Goal: Transaction & Acquisition: Subscribe to service/newsletter

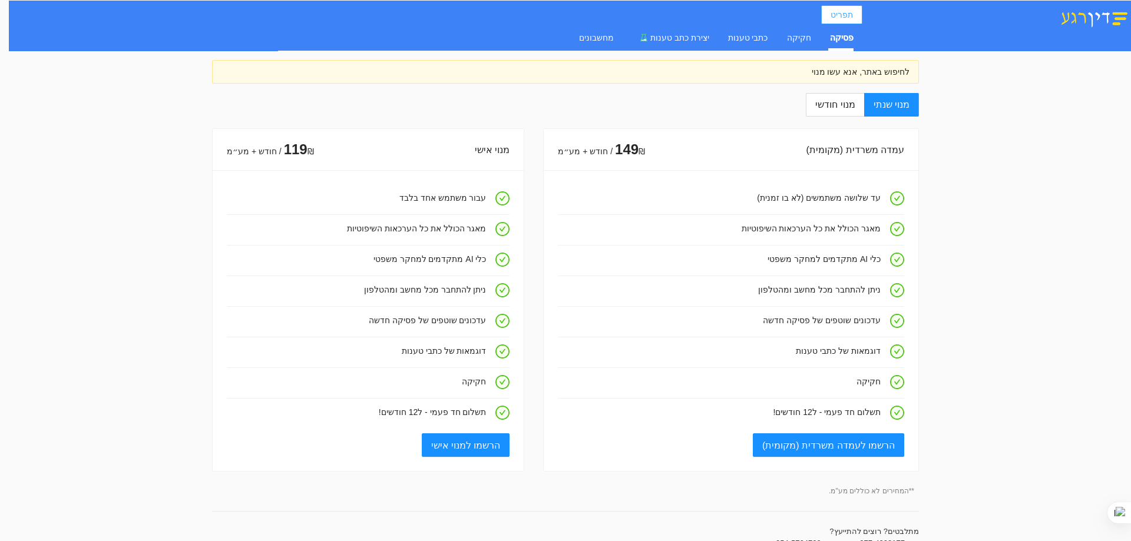
click at [850, 12] on span "תפריט" at bounding box center [842, 14] width 22 height 13
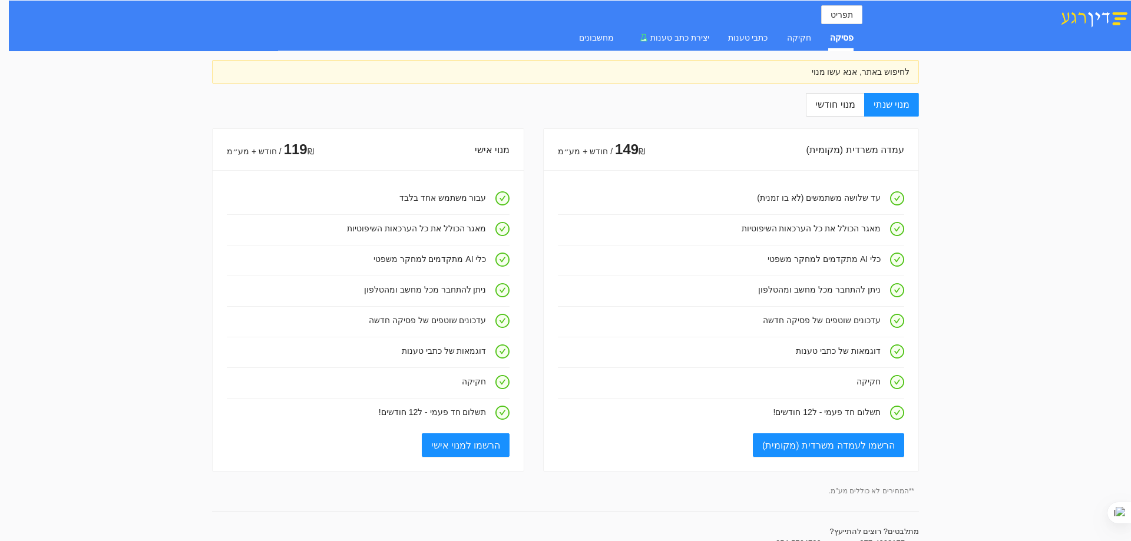
click at [847, 71] on div "לחיפוש באתר, אנא עשו מנוי" at bounding box center [566, 71] width 688 height 13
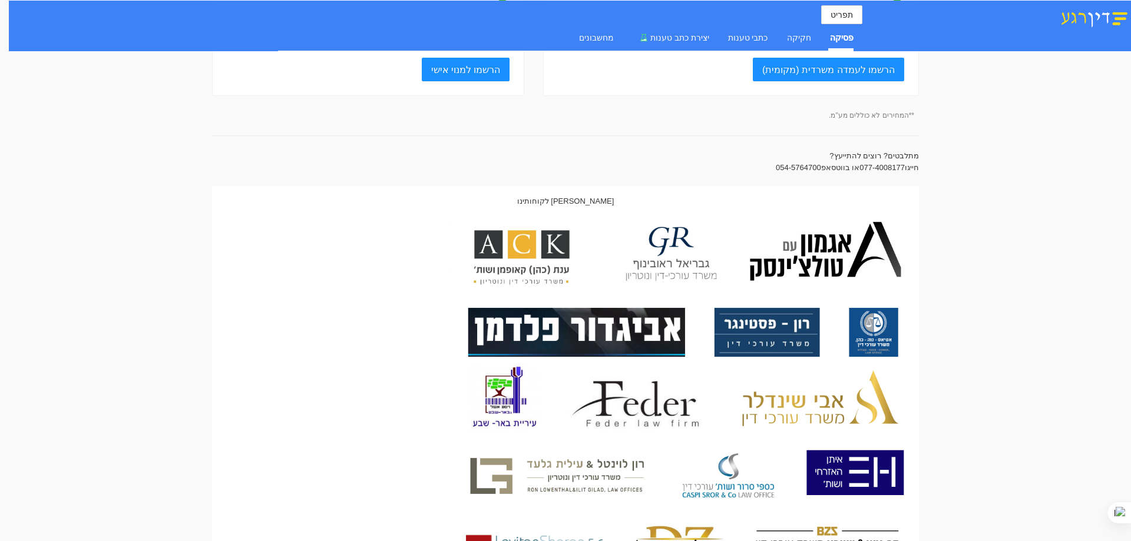
scroll to position [373, 0]
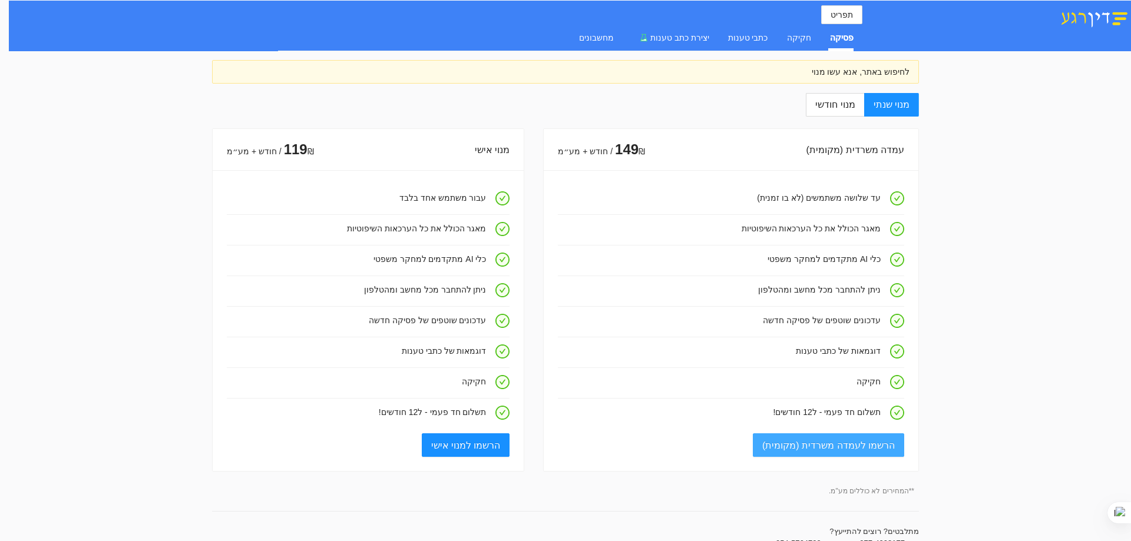
click at [847, 443] on span "הרשמו לעמדה משרדית (מקומית)" at bounding box center [828, 445] width 133 height 15
